Goal: Task Accomplishment & Management: Use online tool/utility

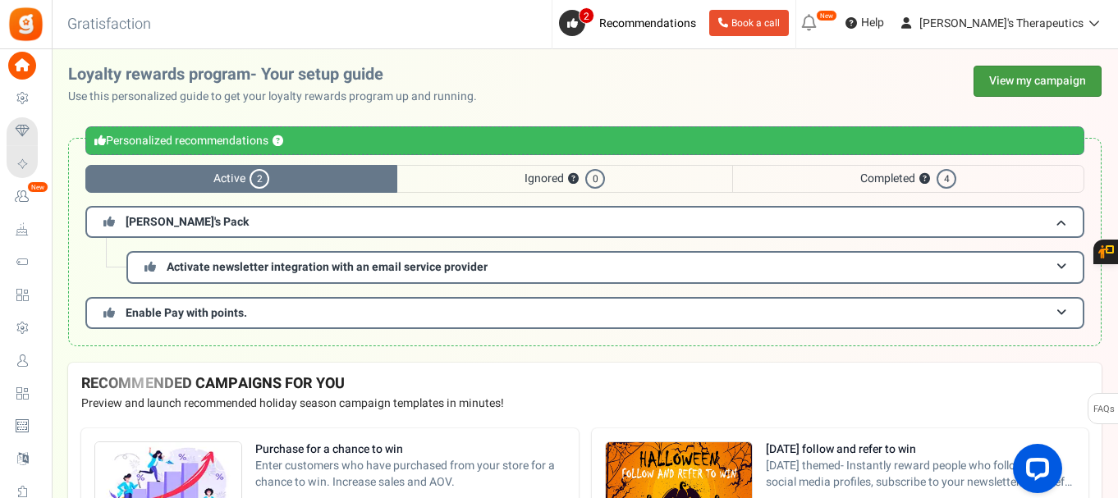
click at [1024, 85] on link "View my campaign" at bounding box center [1038, 81] width 128 height 31
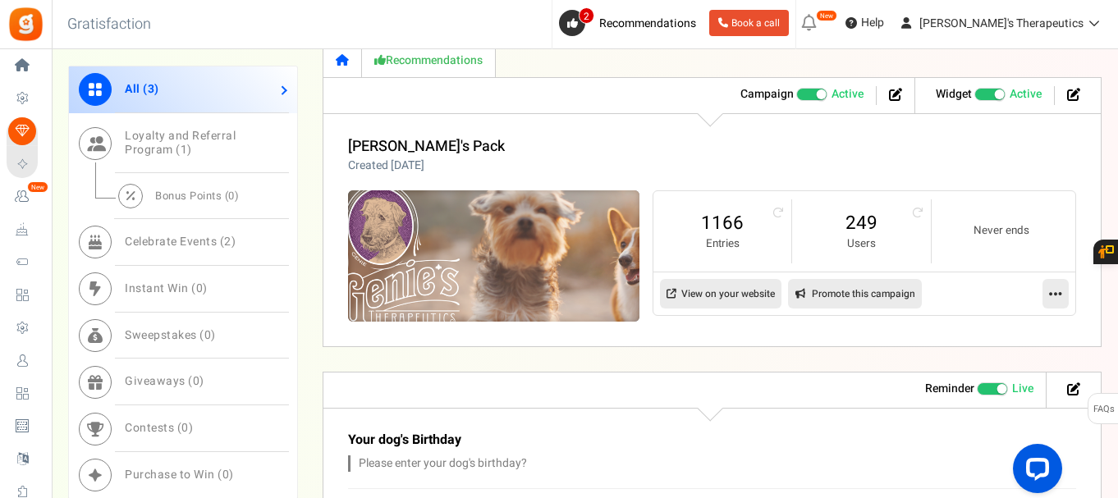
scroll to position [739, 0]
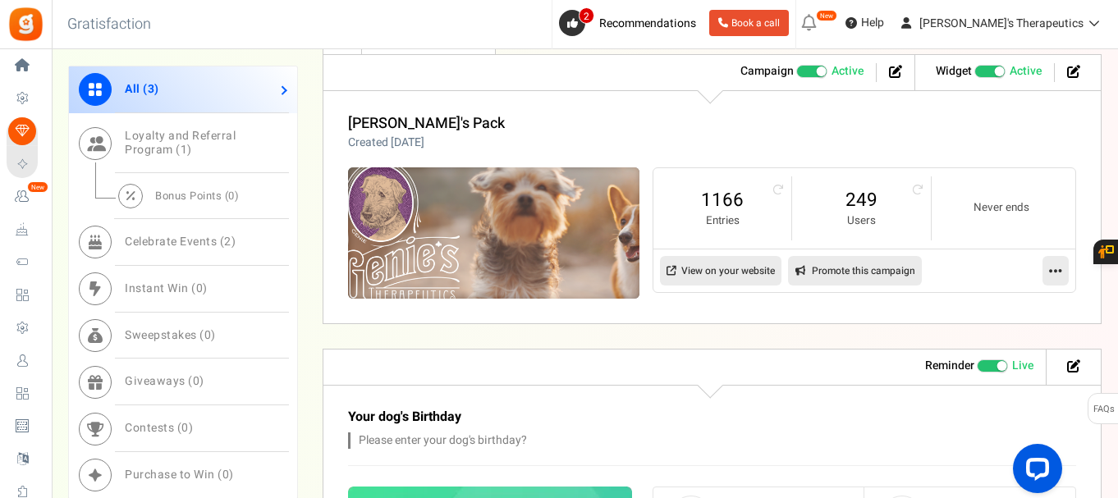
click at [552, 216] on img at bounding box center [493, 233] width 437 height 196
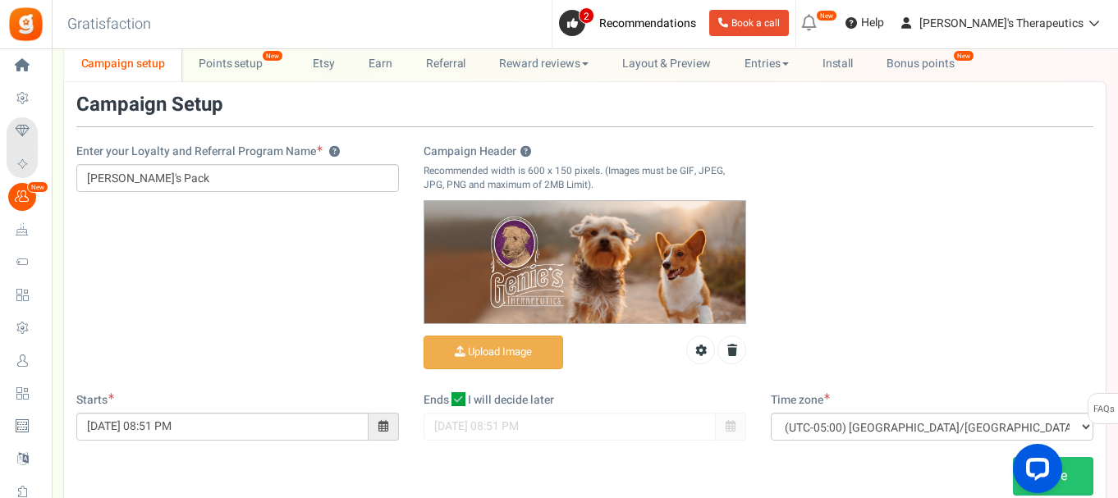
scroll to position [21, 0]
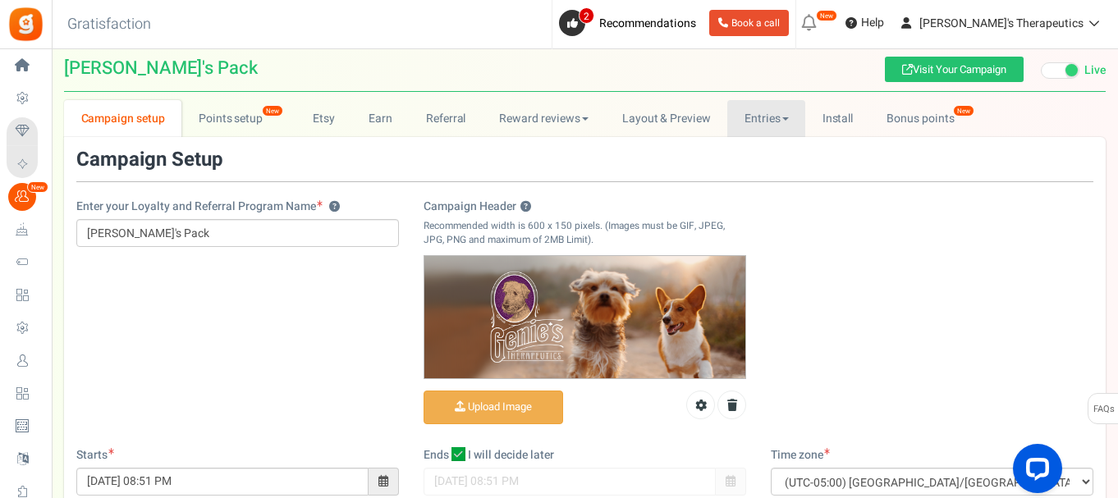
click at [760, 123] on link "Entries" at bounding box center [766, 118] width 78 height 37
click at [763, 158] on link "Entries" at bounding box center [792, 155] width 131 height 24
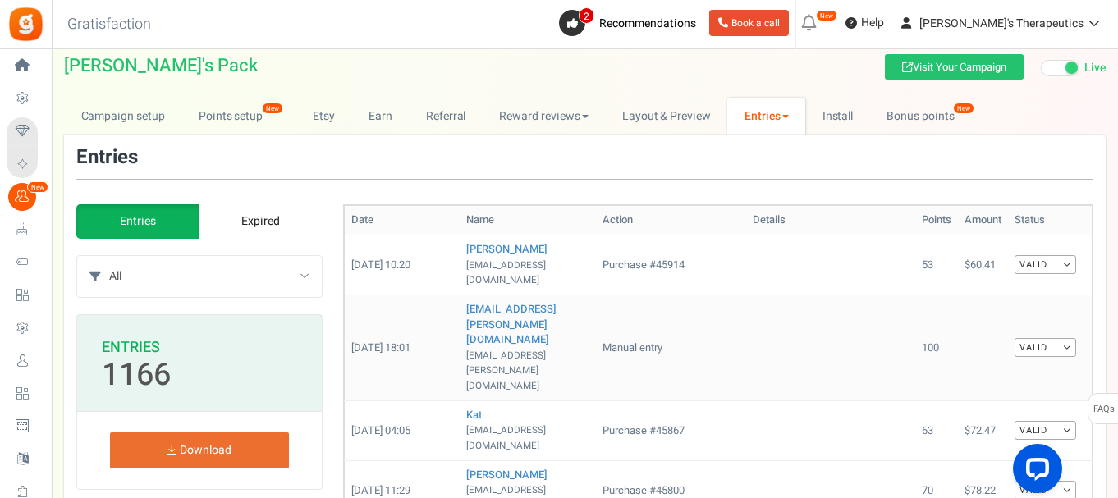
scroll to position [0, 0]
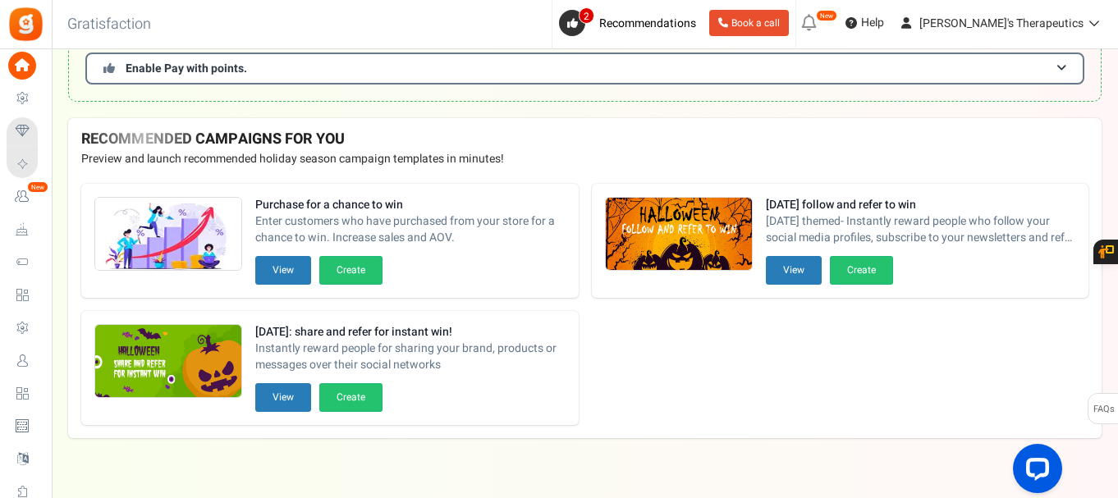
scroll to position [246, 0]
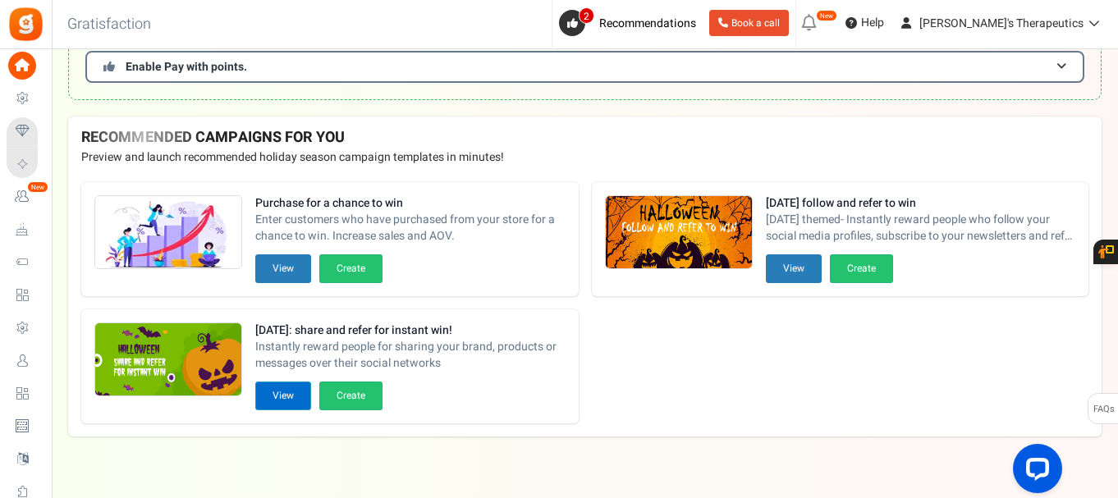
click at [280, 396] on button "View" at bounding box center [283, 396] width 56 height 29
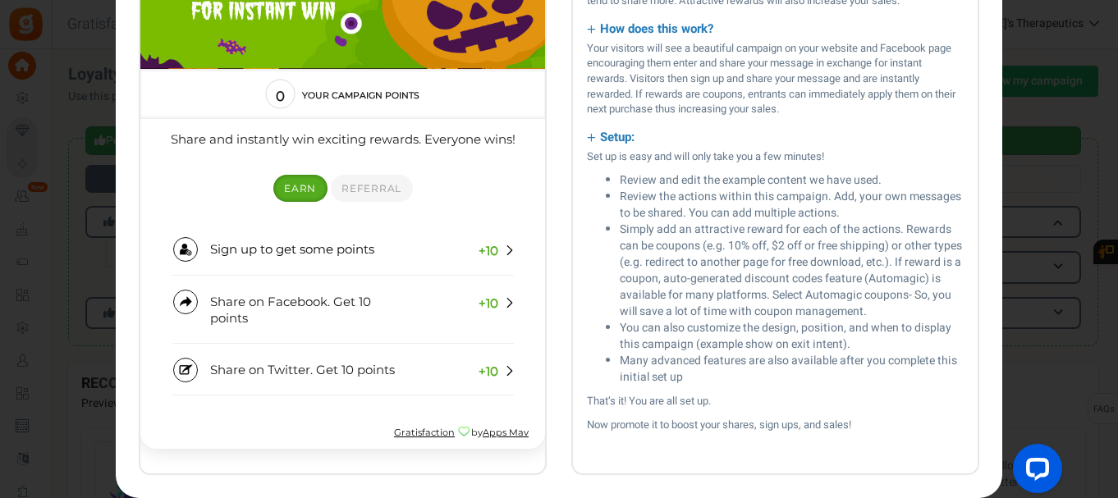
scroll to position [0, 0]
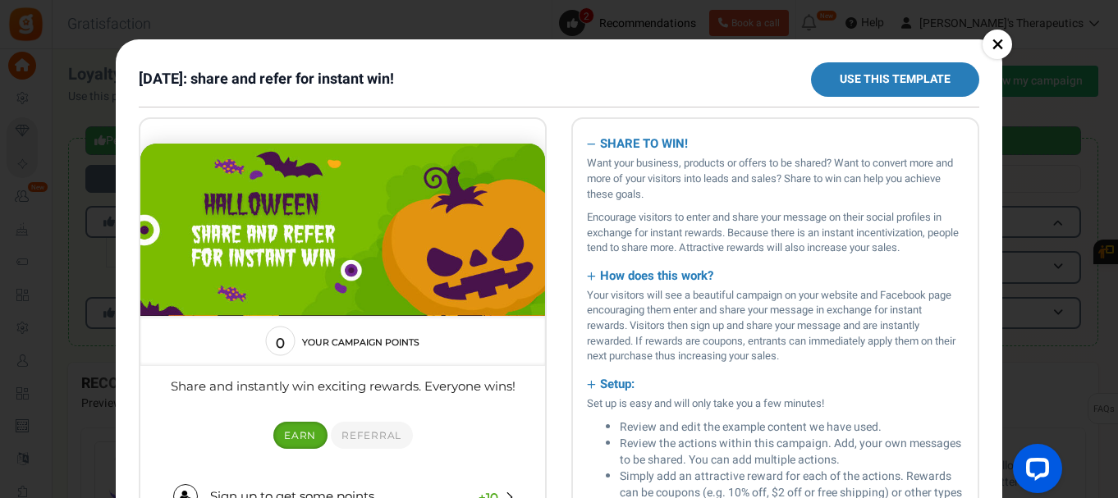
click at [888, 82] on link "Use this template" at bounding box center [895, 79] width 168 height 34
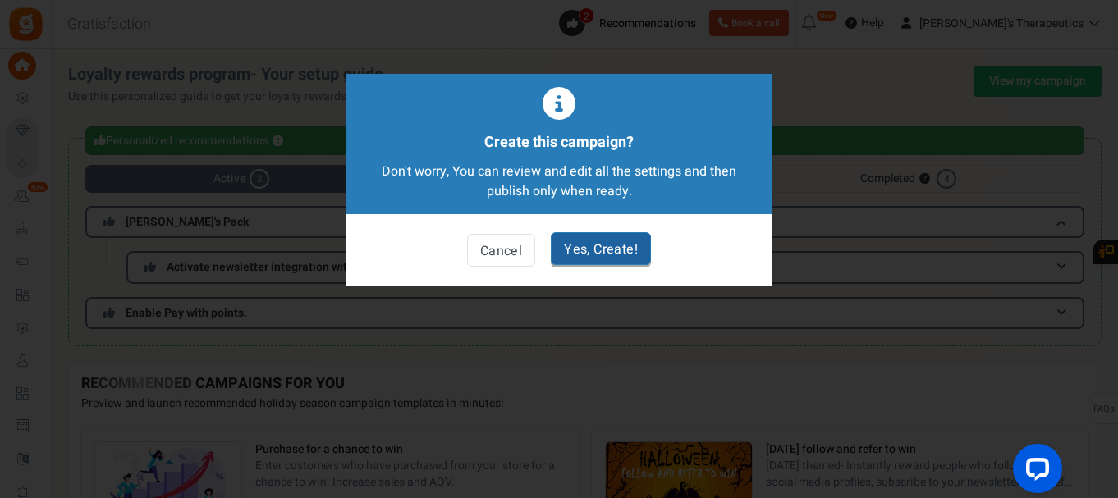
click at [587, 250] on link "Yes, Create!" at bounding box center [601, 248] width 100 height 33
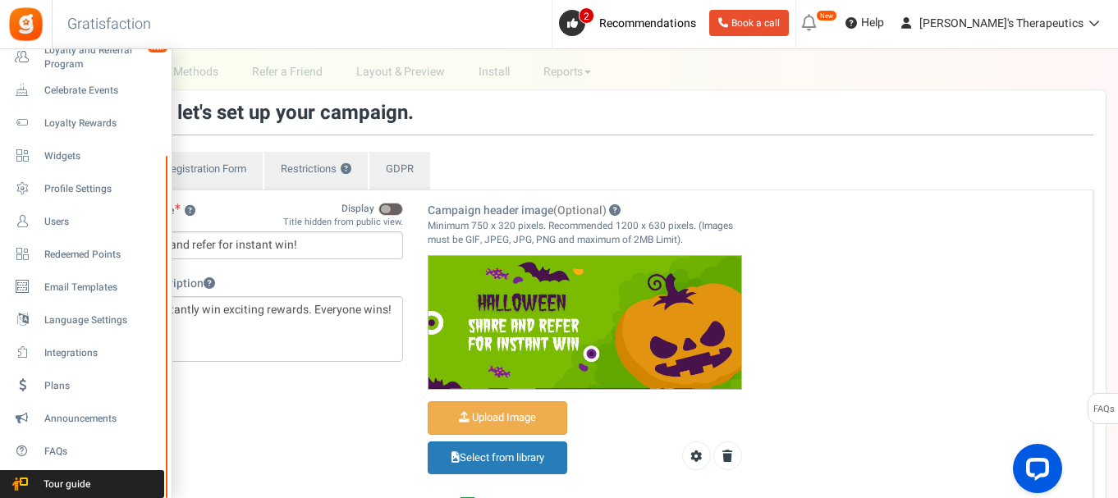
scroll to position [82, 0]
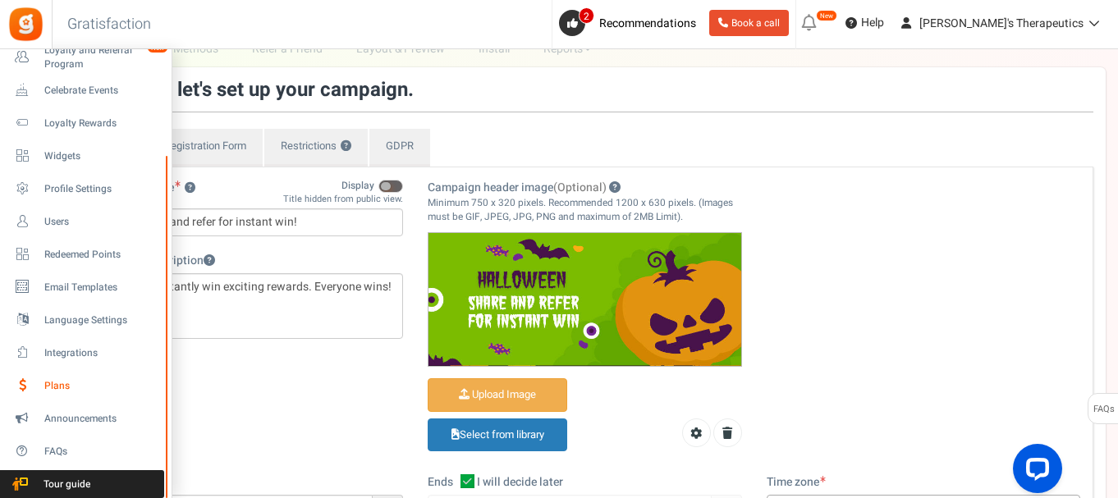
click at [57, 390] on span "Plans" at bounding box center [101, 386] width 115 height 14
